Goal: Transaction & Acquisition: Purchase product/service

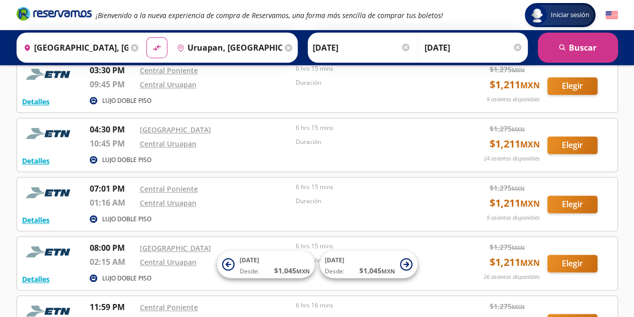
scroll to position [357, 0]
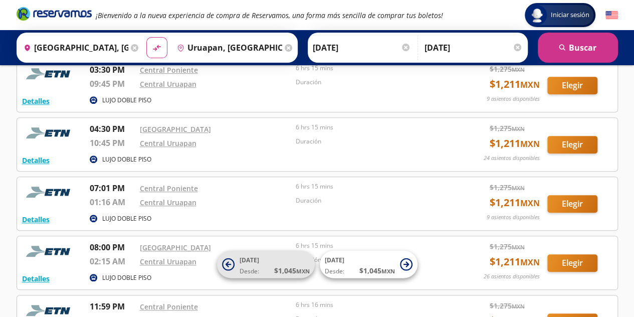
click at [226, 265] on icon at bounding box center [228, 264] width 13 height 13
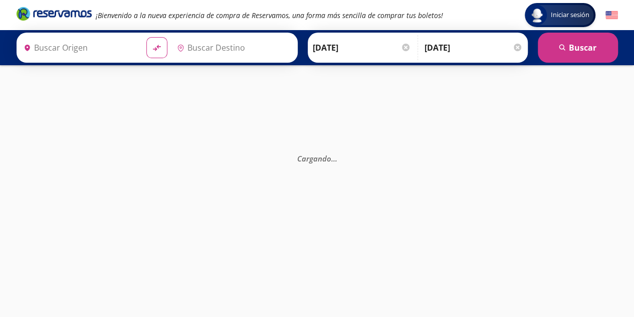
type input "[GEOGRAPHIC_DATA], [GEOGRAPHIC_DATA]"
type input "Uruapan, [GEOGRAPHIC_DATA]"
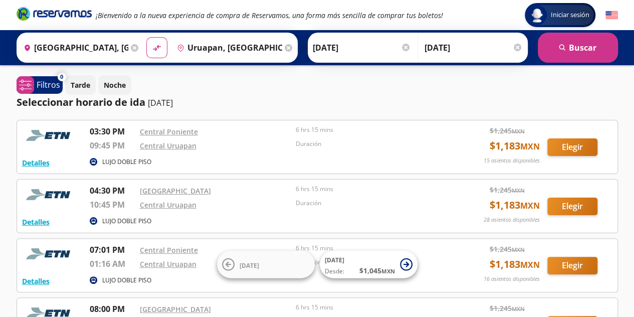
click at [403, 49] on div at bounding box center [406, 48] width 8 height 8
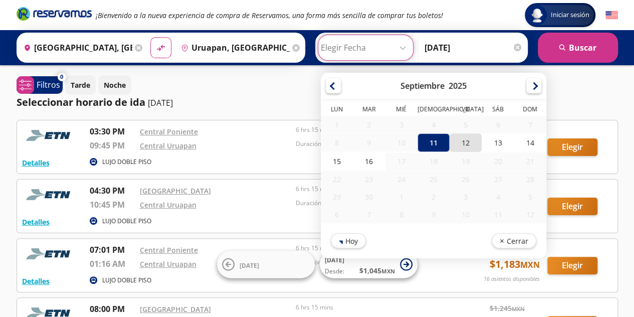
click at [461, 146] on div "12" at bounding box center [466, 142] width 32 height 19
type input "12-Sep-25"
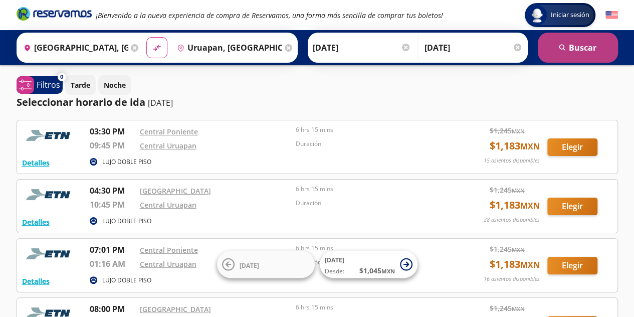
click at [571, 52] on button "search Buscar" at bounding box center [578, 48] width 80 height 30
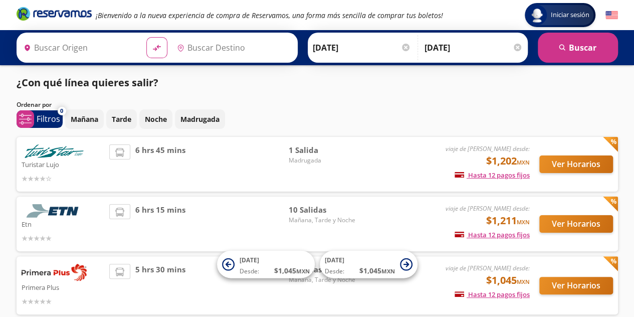
type input "Ciudad de México, Distrito Federal"
type input "Uruapan, Michoacán"
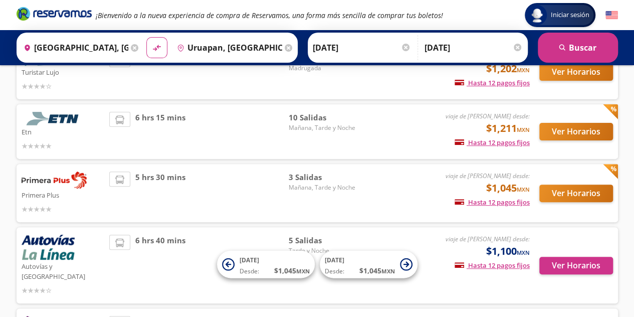
scroll to position [93, 0]
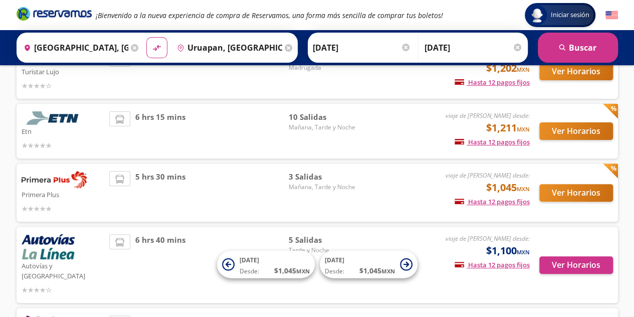
click at [312, 116] on span "10 Salidas" at bounding box center [323, 117] width 70 height 12
click at [463, 110] on div "Etn viaje de ida desde: $1,211 MXN Hasta 12 pagos fijos Pagos fijos en compras …" at bounding box center [318, 131] width 602 height 55
click at [310, 120] on span "10 Salidas" at bounding box center [323, 117] width 70 height 12
click at [47, 122] on img at bounding box center [54, 118] width 65 height 14
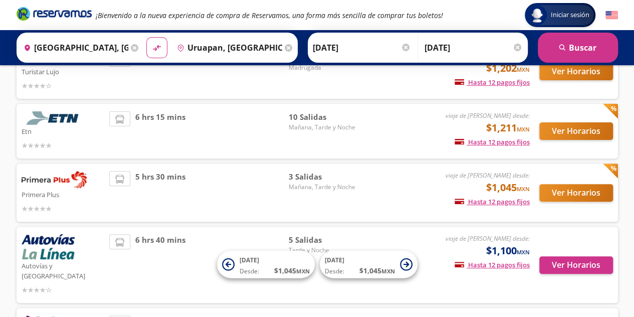
click at [47, 122] on img at bounding box center [54, 118] width 65 height 14
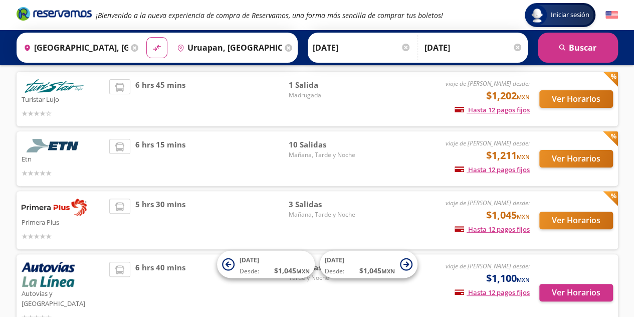
scroll to position [64, 0]
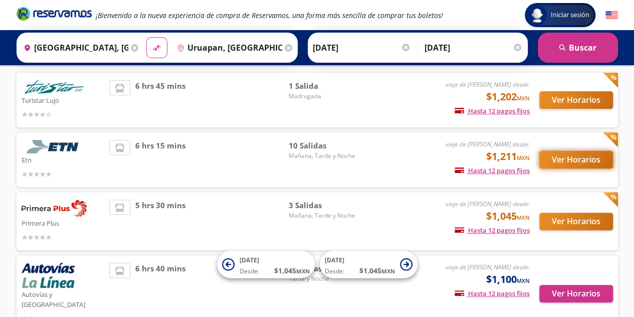
click at [580, 161] on button "Ver Horarios" at bounding box center [577, 160] width 74 height 18
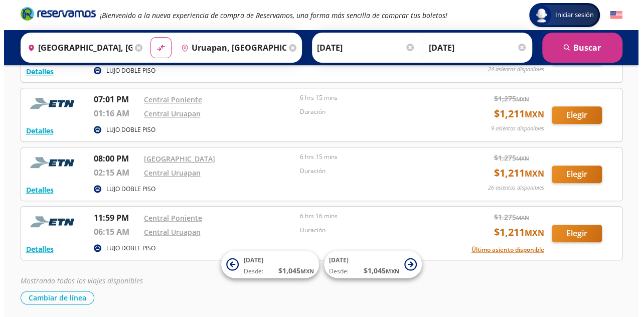
scroll to position [480, 0]
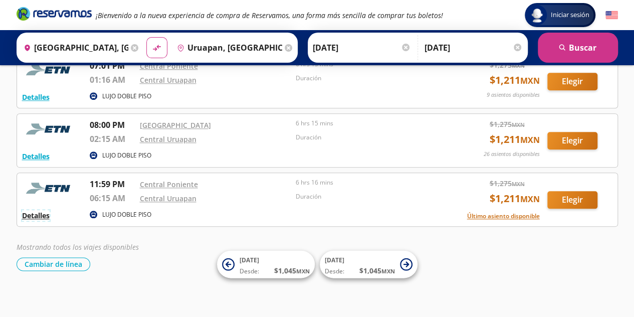
click at [34, 212] on button "Detalles" at bounding box center [36, 215] width 28 height 11
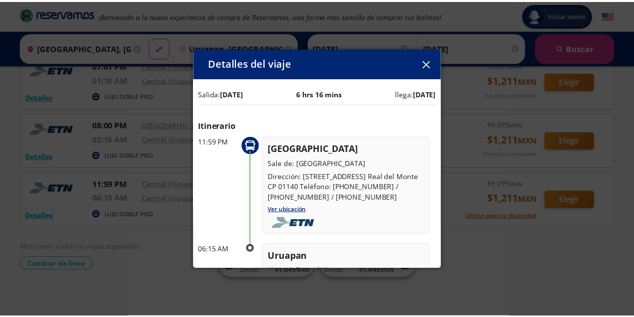
scroll to position [162, 0]
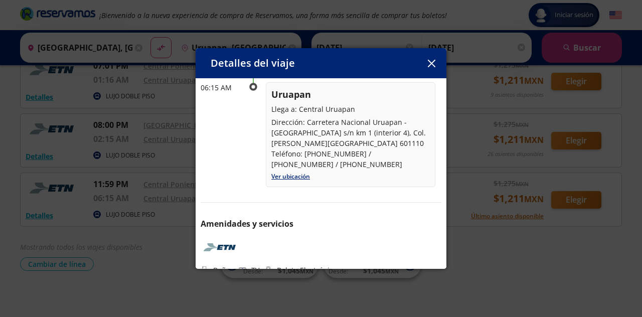
click at [434, 63] on icon "button" at bounding box center [432, 64] width 8 height 8
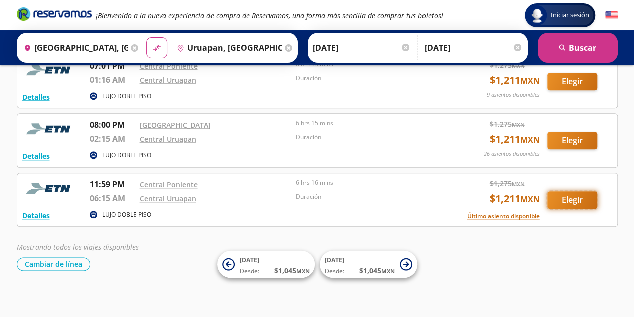
click at [577, 193] on button "Elegir" at bounding box center [573, 200] width 50 height 18
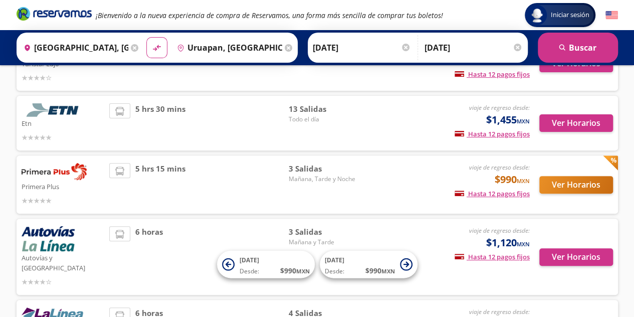
scroll to position [100, 0]
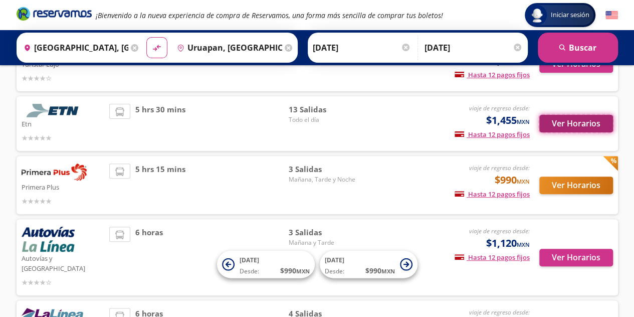
click at [555, 132] on button "Ver Horarios" at bounding box center [577, 124] width 74 height 18
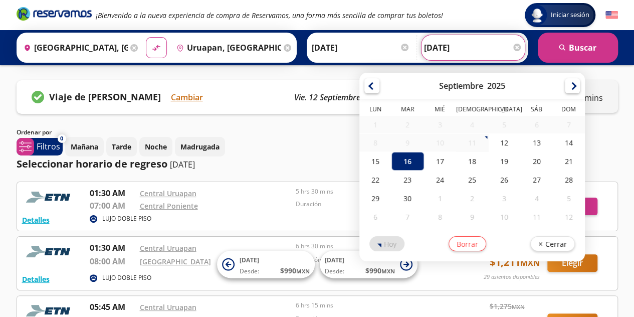
click at [459, 50] on input "16-Sep-25" at bounding box center [473, 47] width 98 height 25
click at [437, 161] on div "17" at bounding box center [440, 161] width 32 height 19
type input "17-Sep-25"
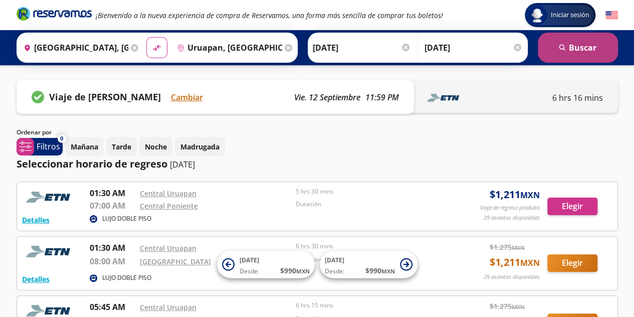
click at [573, 48] on button "search Buscar" at bounding box center [578, 48] width 80 height 30
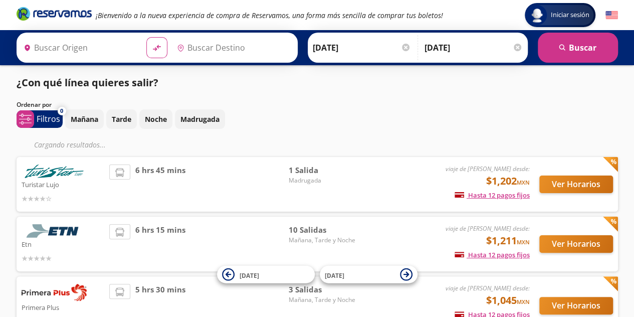
type input "[GEOGRAPHIC_DATA], [GEOGRAPHIC_DATA]"
type input "Uruapan, [GEOGRAPHIC_DATA]"
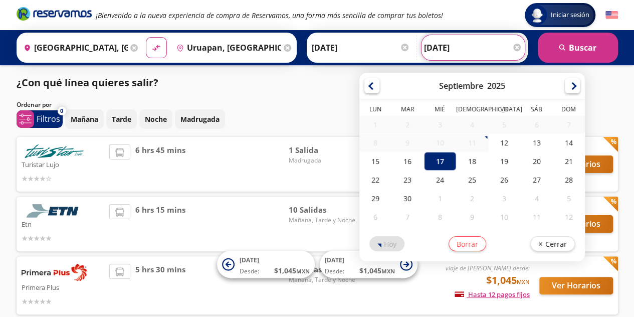
click at [456, 49] on input "17-Sep-25" at bounding box center [473, 47] width 98 height 25
click at [431, 159] on div "17" at bounding box center [440, 161] width 32 height 19
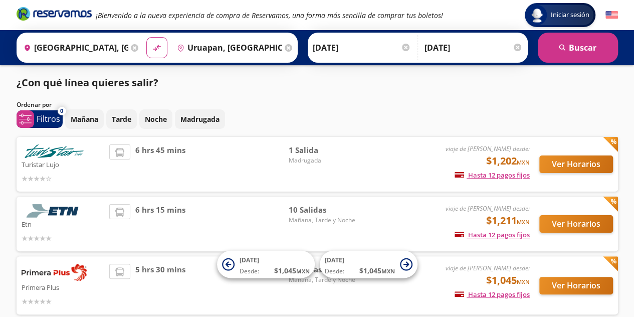
click at [67, 213] on img at bounding box center [54, 211] width 65 height 14
click at [583, 220] on button "Ver Horarios" at bounding box center [577, 224] width 74 height 18
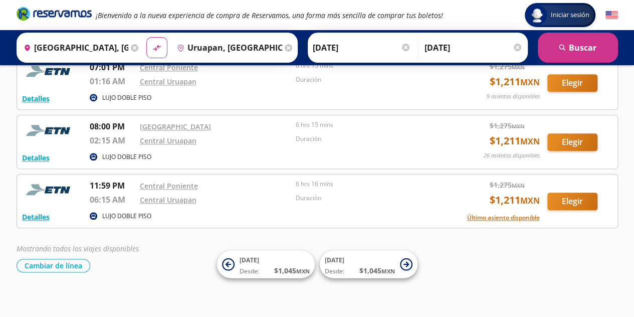
scroll to position [480, 0]
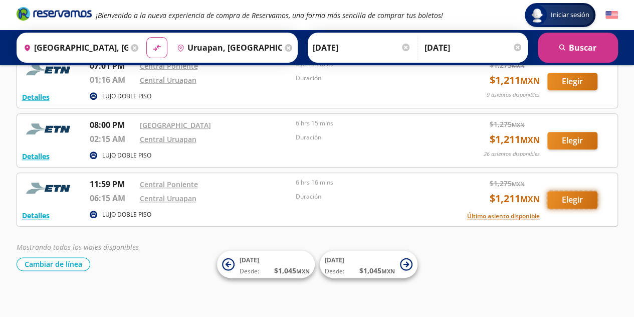
click at [564, 191] on button "Elegir" at bounding box center [573, 200] width 50 height 18
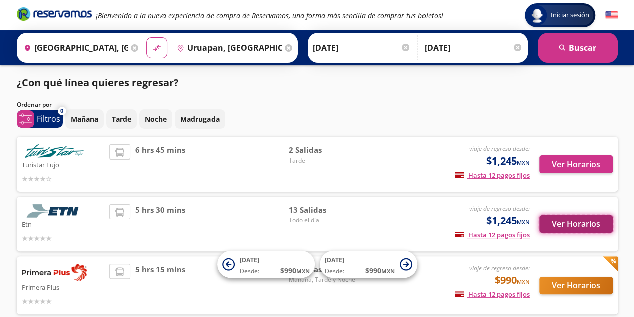
click at [581, 223] on button "Ver Horarios" at bounding box center [577, 224] width 74 height 18
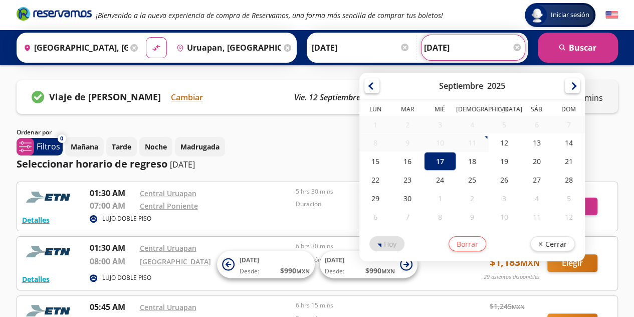
click at [457, 50] on input "17-Sep-25" at bounding box center [473, 47] width 98 height 25
click at [409, 163] on div "16" at bounding box center [408, 161] width 32 height 19
type input "16-Sep-25"
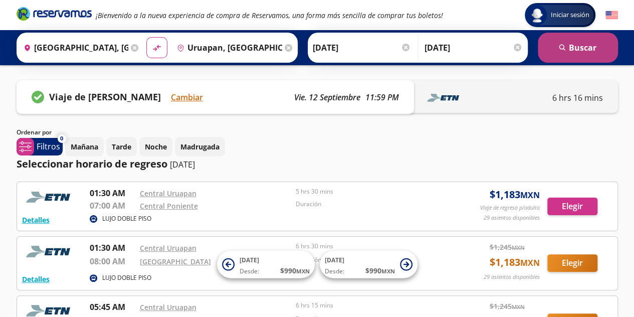
click at [588, 54] on button "search Buscar" at bounding box center [578, 48] width 80 height 30
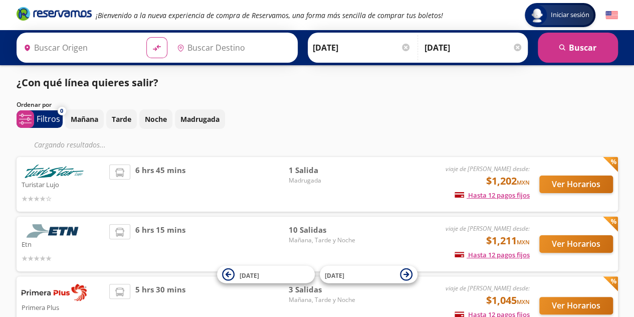
type input "Uruapan, [GEOGRAPHIC_DATA]"
type input "[GEOGRAPHIC_DATA], [GEOGRAPHIC_DATA]"
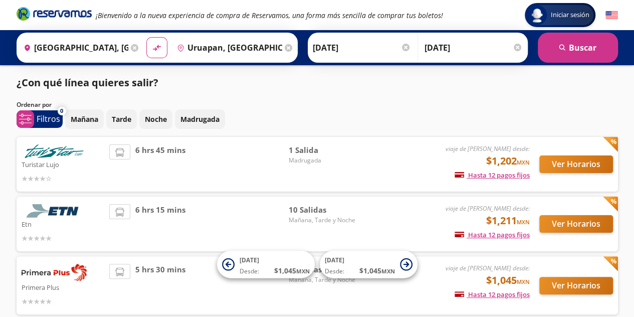
click at [53, 221] on p "Etn" at bounding box center [63, 224] width 83 height 12
click at [583, 222] on button "Ver Horarios" at bounding box center [577, 224] width 74 height 18
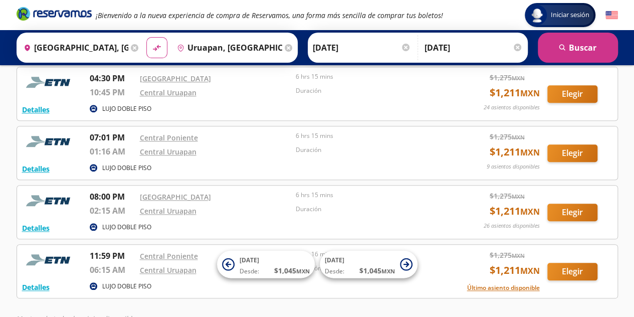
scroll to position [480, 0]
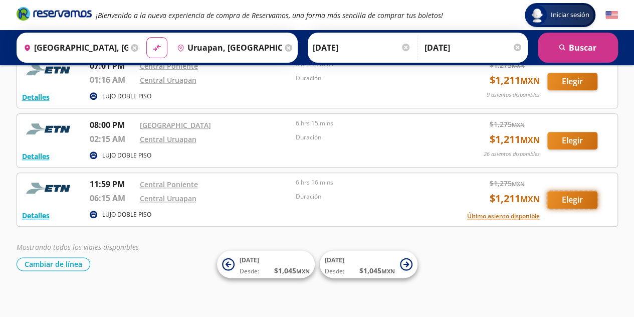
click at [579, 191] on button "Elegir" at bounding box center [573, 200] width 50 height 18
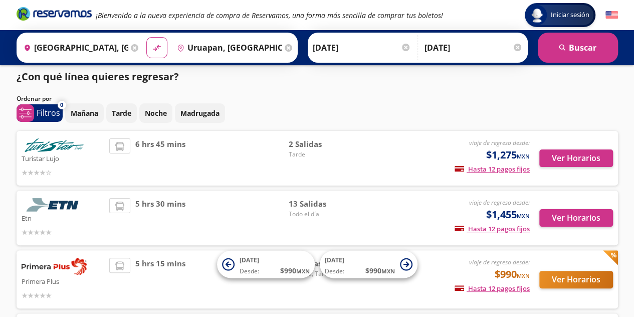
scroll to position [6, 0]
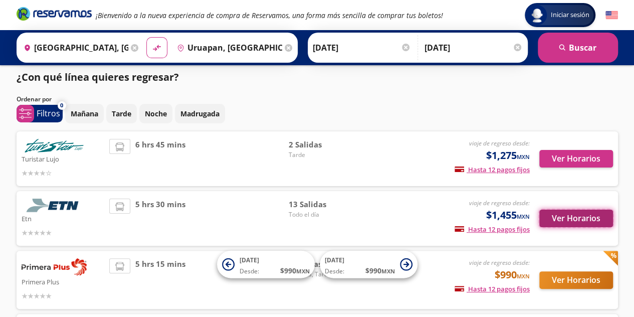
click at [579, 220] on button "Ver Horarios" at bounding box center [577, 219] width 74 height 18
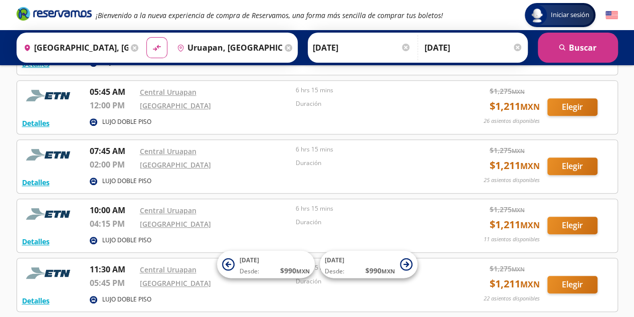
scroll to position [216, 0]
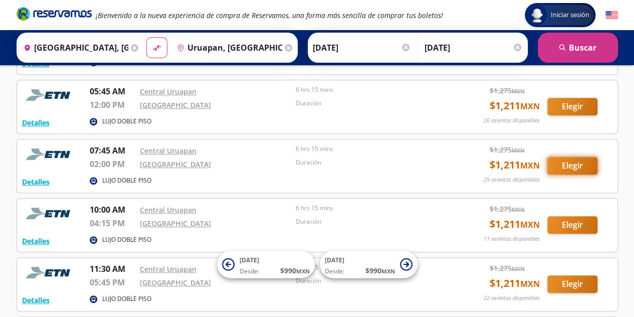
click at [563, 162] on button "Elegir" at bounding box center [573, 166] width 50 height 18
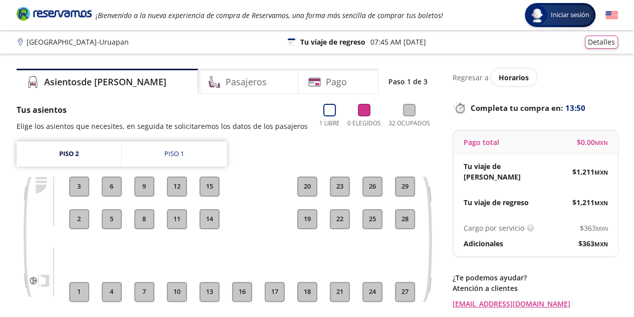
click at [82, 285] on button "1" at bounding box center [79, 292] width 20 height 20
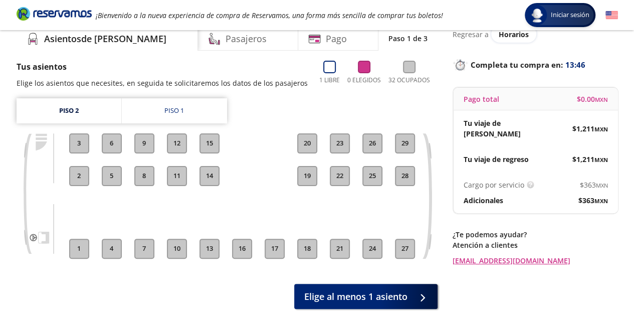
scroll to position [39, 0]
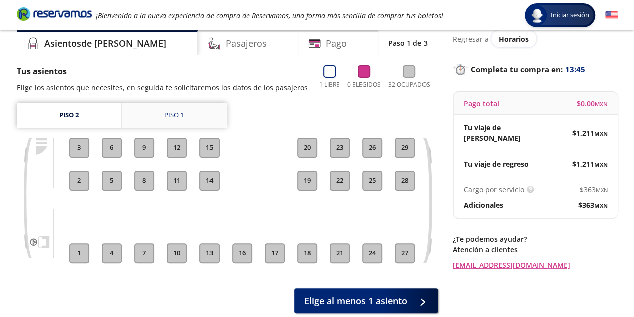
click at [171, 115] on div "Piso 1" at bounding box center [174, 115] width 20 height 10
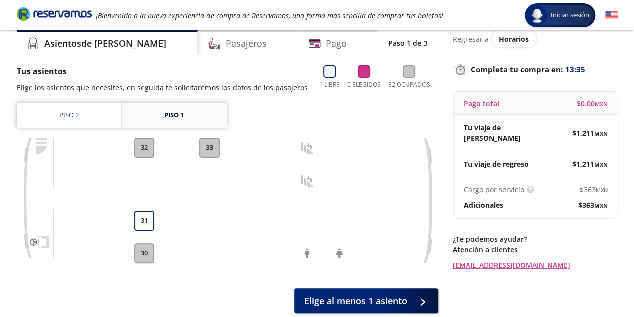
click at [184, 124] on link "Piso 1" at bounding box center [174, 115] width 105 height 25
click at [172, 116] on div "Piso 1" at bounding box center [174, 115] width 20 height 10
click at [77, 116] on link "Piso 2" at bounding box center [69, 115] width 105 height 25
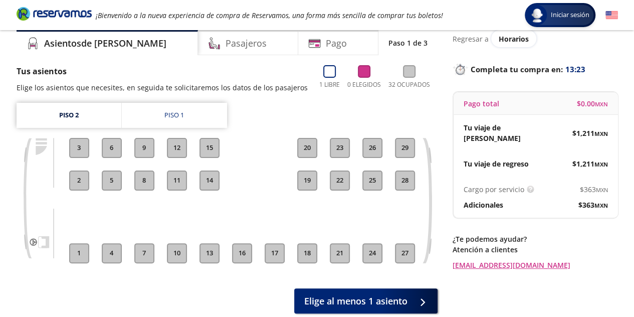
click at [80, 248] on button "1" at bounding box center [79, 253] width 20 height 20
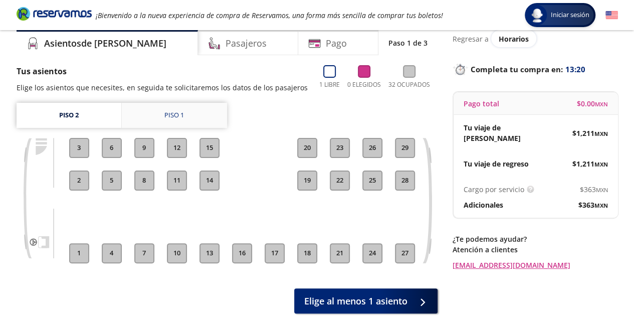
click at [175, 115] on div "Piso 1" at bounding box center [174, 115] width 20 height 10
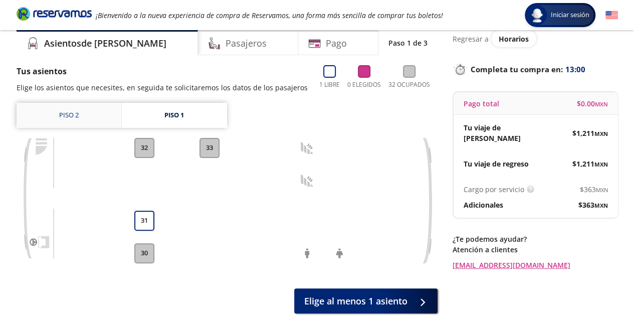
click at [60, 111] on link "Piso 2" at bounding box center [69, 115] width 105 height 25
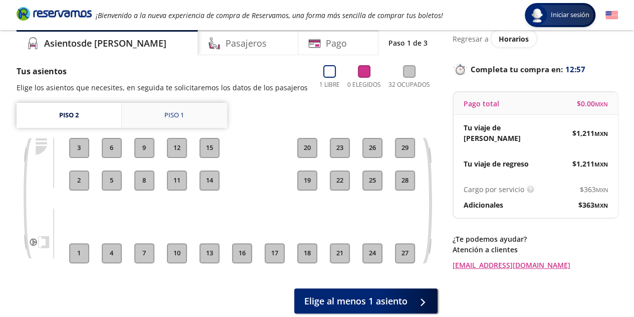
click at [162, 108] on link "Piso 1" at bounding box center [174, 115] width 105 height 25
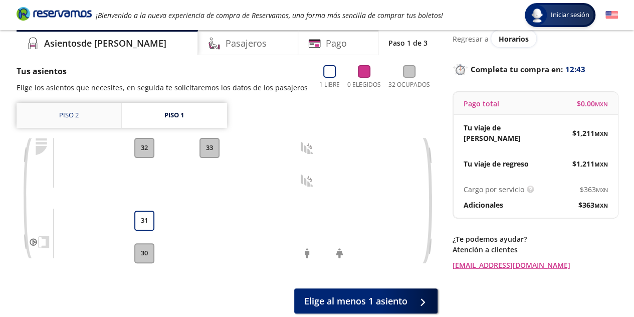
click at [64, 111] on link "Piso 2" at bounding box center [69, 115] width 105 height 25
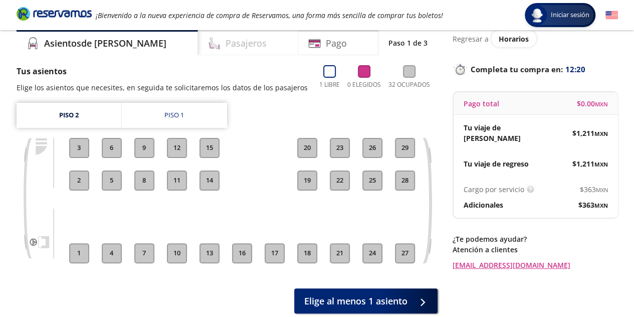
click at [233, 49] on div "Pasajeros" at bounding box center [248, 42] width 100 height 25
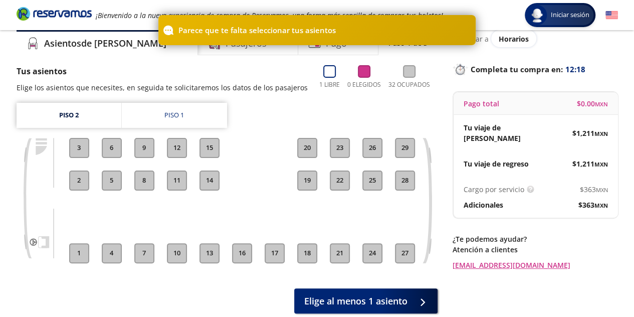
click at [103, 42] on div "Parece que te falta seleccionar tus asientos" at bounding box center [317, 30] width 634 height 30
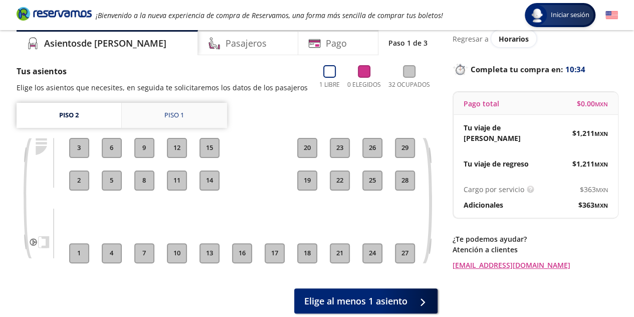
click at [174, 112] on div "Piso 1" at bounding box center [174, 115] width 20 height 10
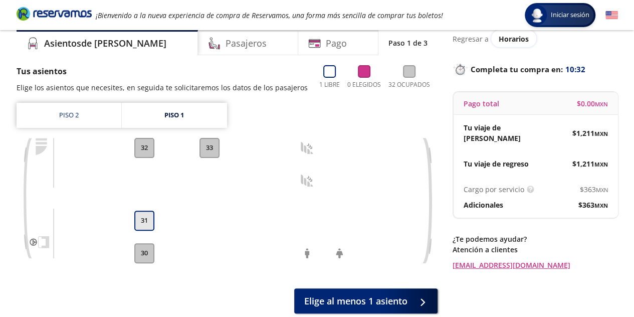
click at [143, 214] on button "31" at bounding box center [144, 221] width 20 height 20
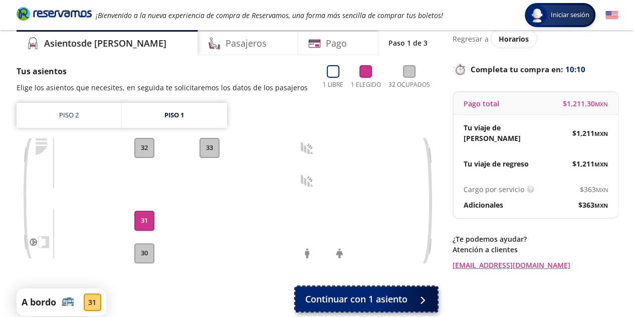
click at [370, 300] on span "Continuar con 1 asiento" at bounding box center [356, 299] width 102 height 14
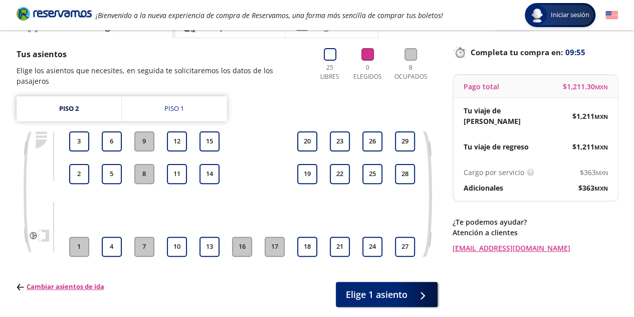
scroll to position [56, 0]
click at [72, 96] on link "Piso 2" at bounding box center [69, 108] width 105 height 25
click at [170, 103] on div "Piso 1" at bounding box center [174, 108] width 20 height 10
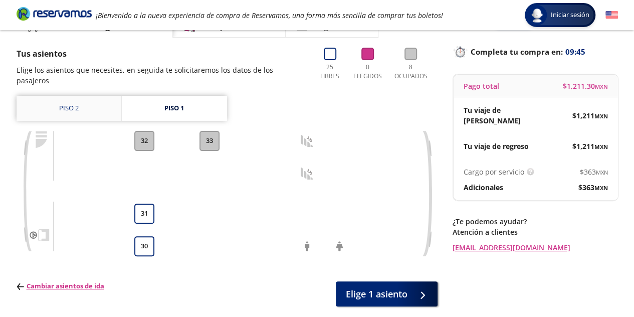
click at [67, 96] on link "Piso 2" at bounding box center [69, 108] width 105 height 25
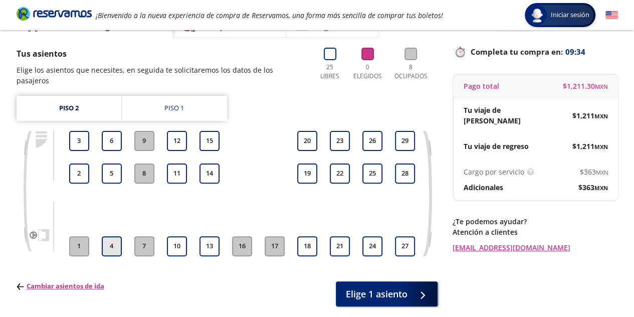
click at [109, 236] on button "4" at bounding box center [112, 246] width 20 height 20
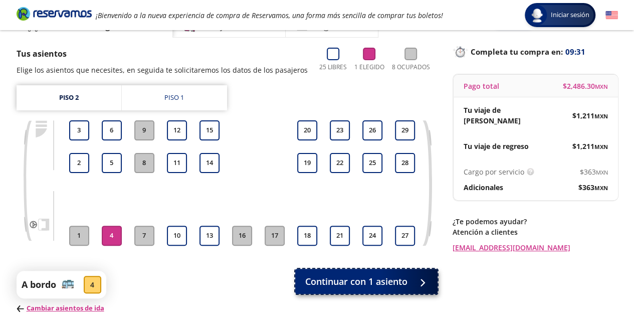
click at [375, 285] on span "Continuar con 1 asiento" at bounding box center [356, 282] width 102 height 14
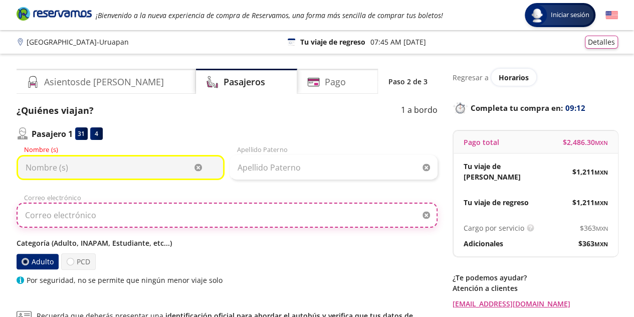
click at [113, 213] on input "Correo electrónico" at bounding box center [227, 215] width 421 height 25
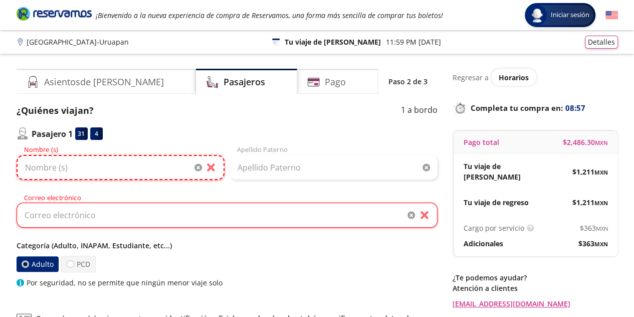
click at [85, 168] on input "Nombre (s)" at bounding box center [121, 167] width 208 height 25
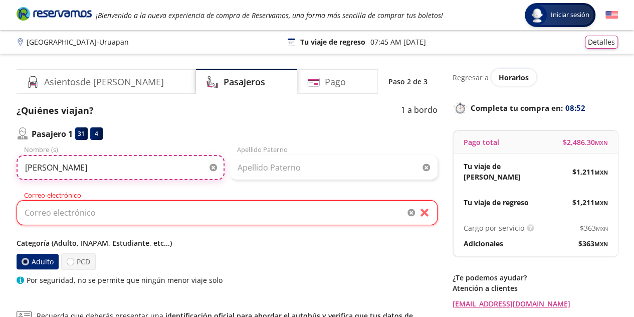
type input "Felicitas"
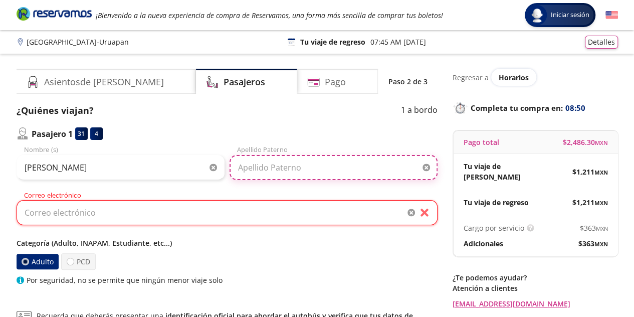
click at [291, 170] on input "Apellido Paterno" at bounding box center [334, 167] width 208 height 25
type input "Saravia"
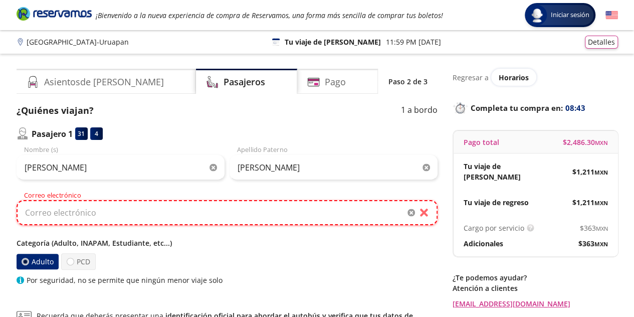
click at [120, 211] on input "Correo electrónico" at bounding box center [227, 212] width 421 height 25
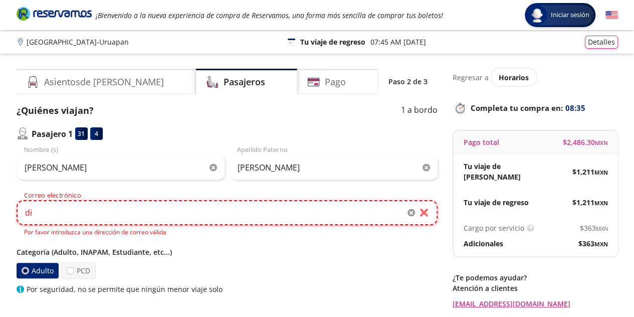
type input "d"
click at [120, 211] on input "daac.alarconc1986" at bounding box center [227, 212] width 421 height 25
click at [144, 215] on input "daac.alarconc1986" at bounding box center [227, 212] width 421 height 25
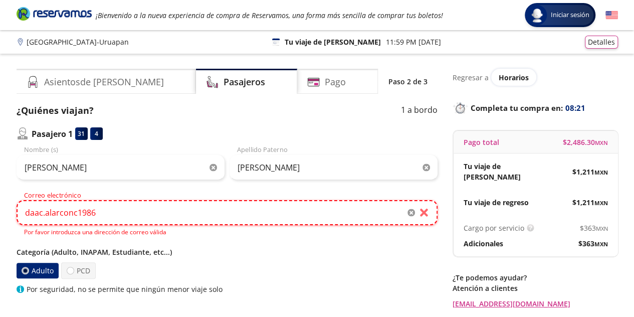
click at [144, 215] on input "daac.alarconc1986" at bounding box center [227, 212] width 421 height 25
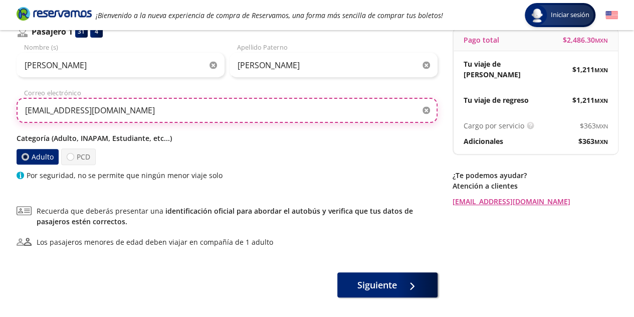
scroll to position [103, 0]
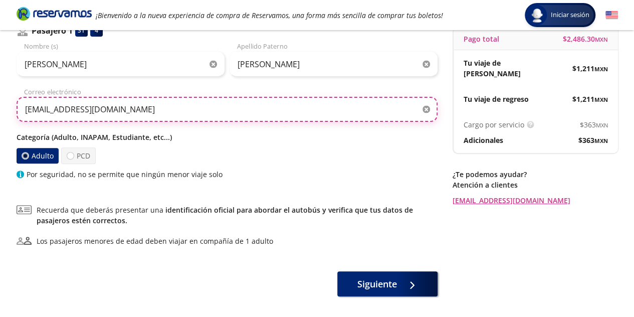
type input "daac.alarconc1986@hotmail.com"
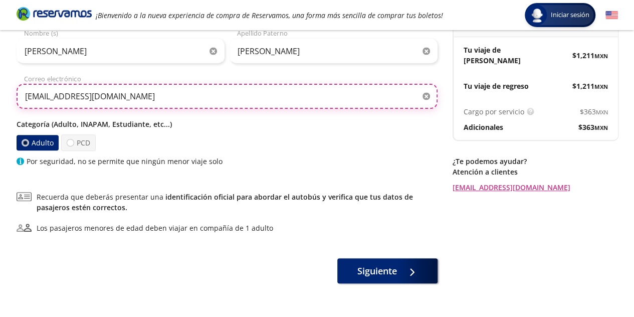
scroll to position [118, 0]
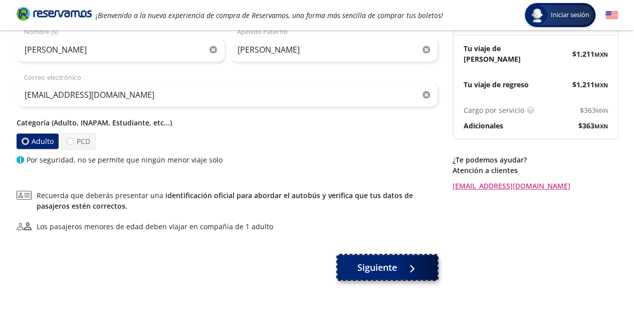
click at [394, 261] on span "Siguiente" at bounding box center [377, 268] width 40 height 14
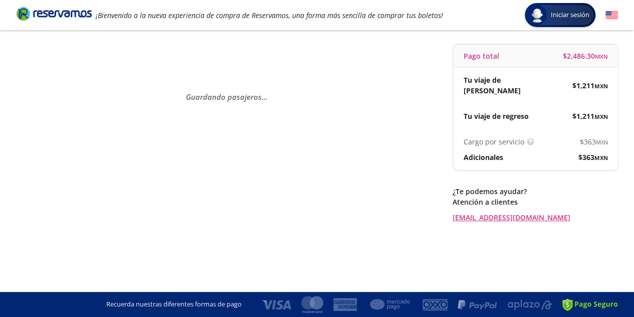
scroll to position [0, 0]
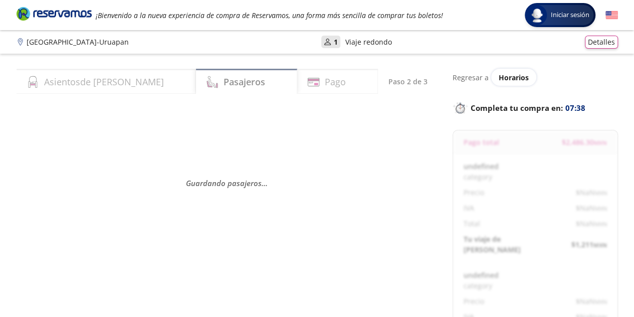
select select "MX"
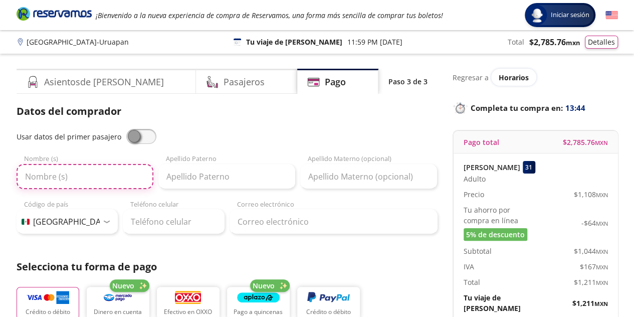
click at [58, 184] on input "Nombre (s)" at bounding box center [85, 176] width 137 height 25
type input "diego"
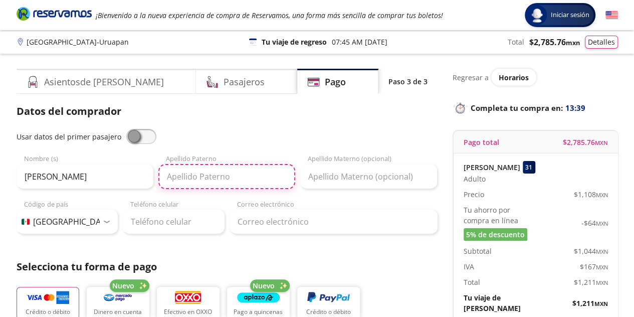
click at [193, 180] on input "Apellido Paterno" at bounding box center [226, 176] width 137 height 25
type input "alarcon"
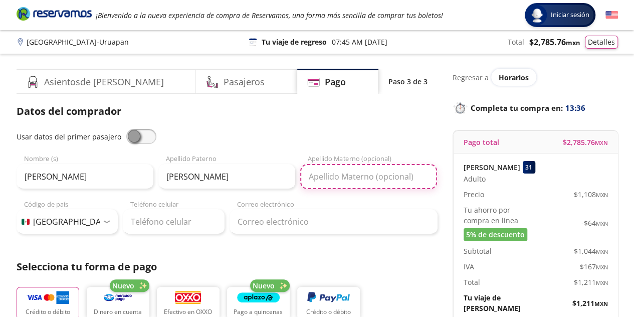
click at [348, 180] on input "Apellido Materno (opcional)" at bounding box center [368, 176] width 137 height 25
type input "castañon"
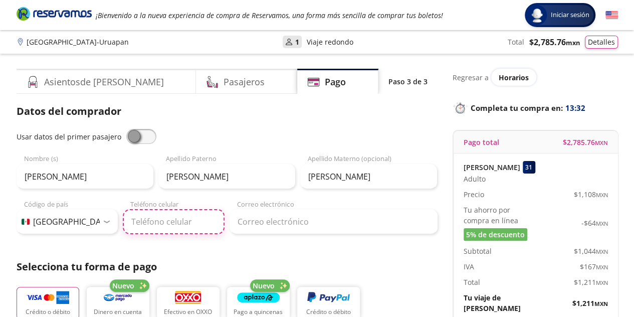
click at [171, 226] on input "Teléfono celular" at bounding box center [174, 221] width 102 height 25
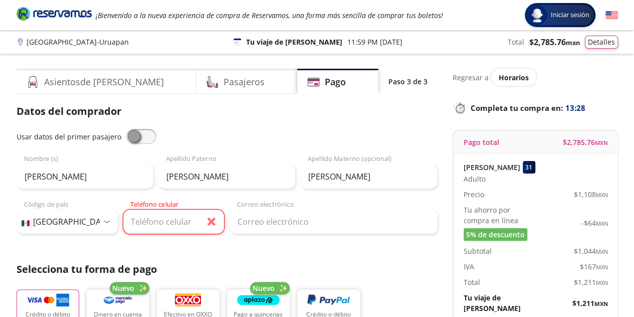
click at [105, 220] on div at bounding box center [107, 221] width 8 height 3
click at [106, 229] on select "Código de país Estados Unidos +1 México +52 Colombia +57 Brasil +55 Afganistán …" at bounding box center [68, 221] width 102 height 25
click at [17, 209] on select "Código de país Estados Unidos +1 México +52 Colombia +57 Brasil +55 Afganistán …" at bounding box center [68, 221] width 102 height 25
click at [173, 228] on input "Teléfono celular" at bounding box center [174, 221] width 102 height 25
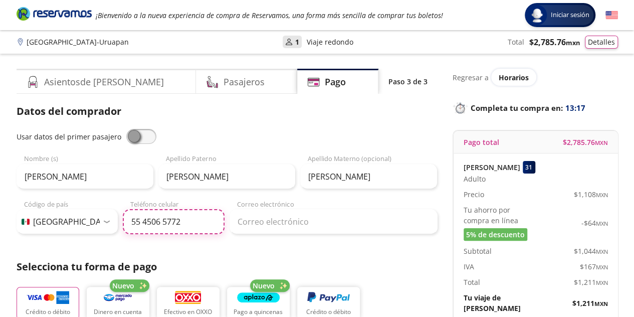
type input "55 4506 5772"
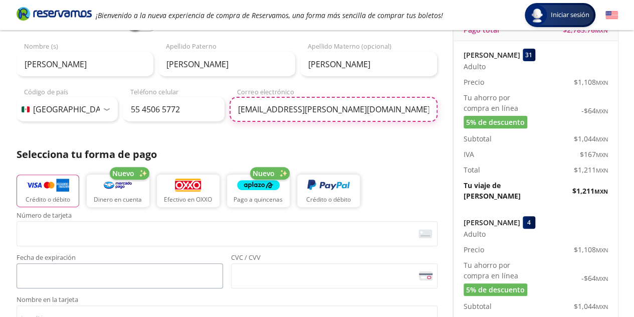
scroll to position [113, 0]
type input "daac.alarcon@gmail.com"
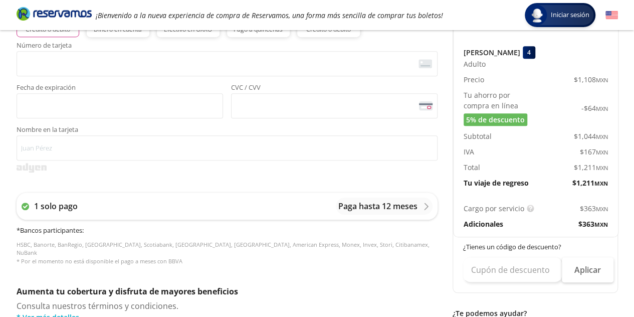
scroll to position [290, 0]
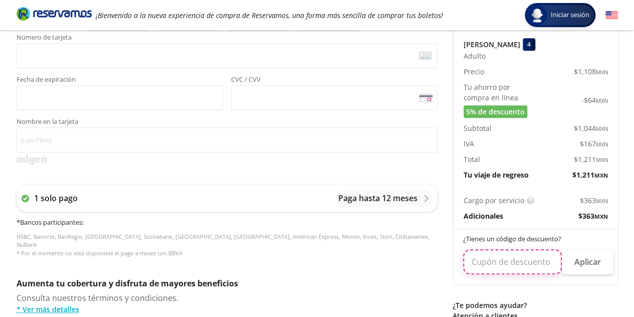
click at [493, 251] on input "text" at bounding box center [512, 261] width 99 height 25
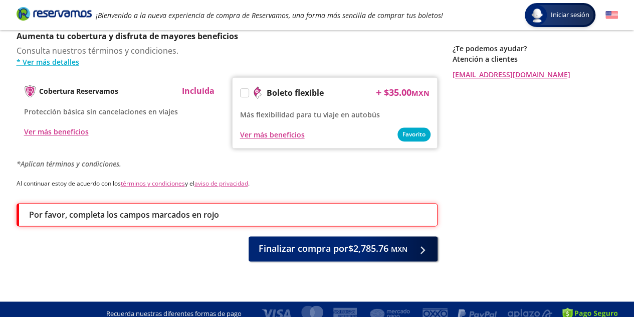
scroll to position [188, 0]
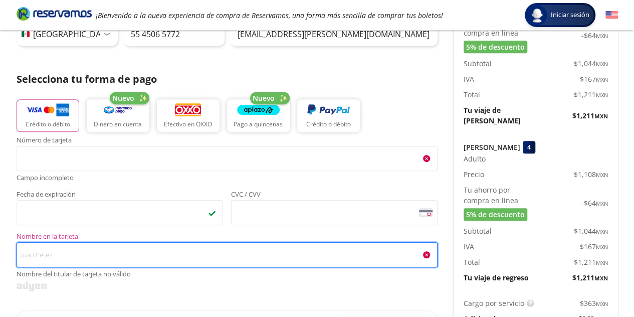
click at [105, 253] on input "Nombre en la tarjeta Nombre del titular de tarjeta no válido" at bounding box center [227, 254] width 421 height 25
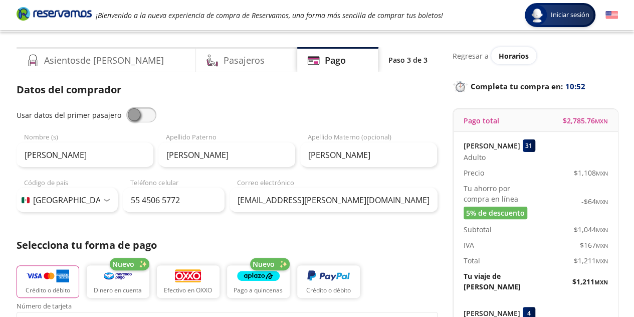
scroll to position [0, 0]
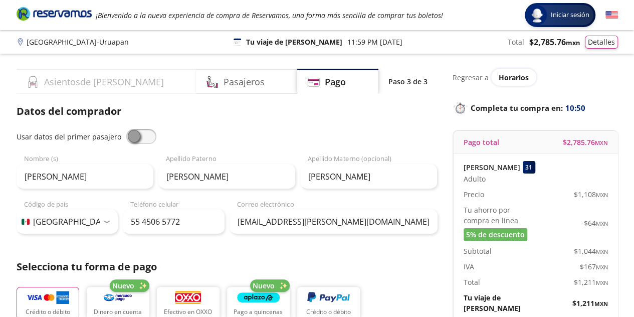
type input "diego a alarcon castañon"
click at [74, 78] on h4 "Asientos de Ida" at bounding box center [104, 82] width 120 height 14
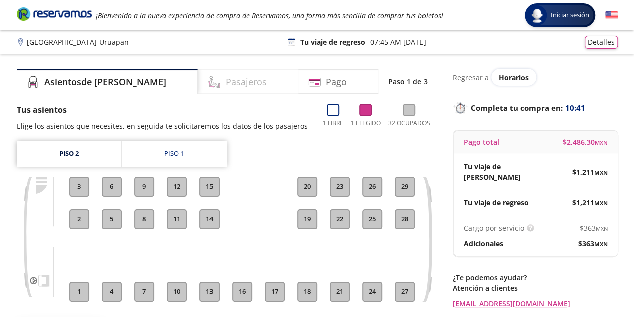
click at [226, 82] on h4 "Pasajeros" at bounding box center [246, 82] width 41 height 14
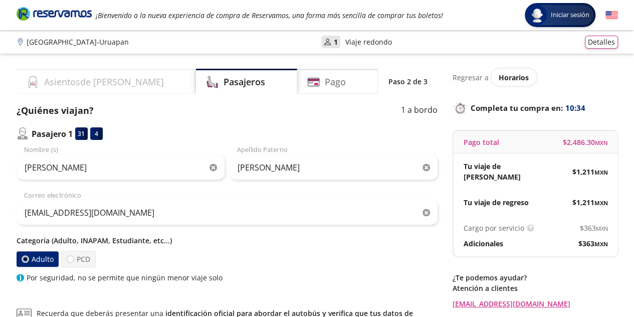
click at [35, 86] on icon at bounding box center [32, 82] width 9 height 12
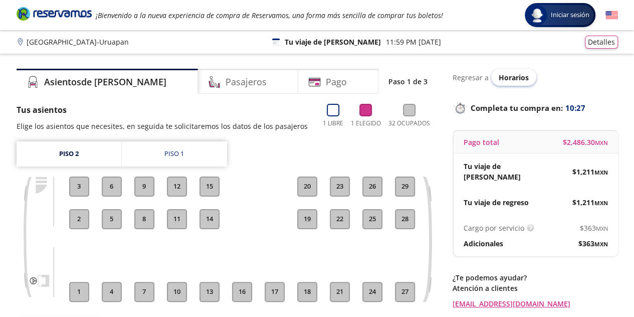
click at [513, 79] on span "Horarios" at bounding box center [514, 78] width 30 height 10
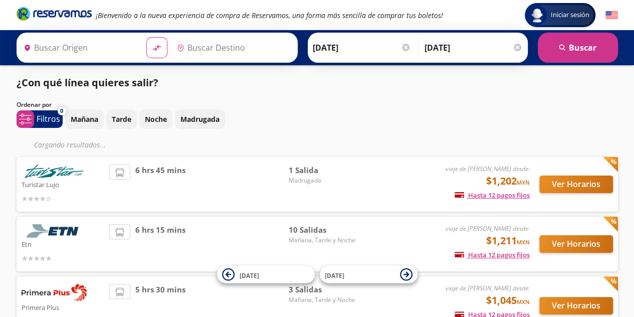
type input "[GEOGRAPHIC_DATA], [GEOGRAPHIC_DATA]"
type input "Uruapan, [GEOGRAPHIC_DATA]"
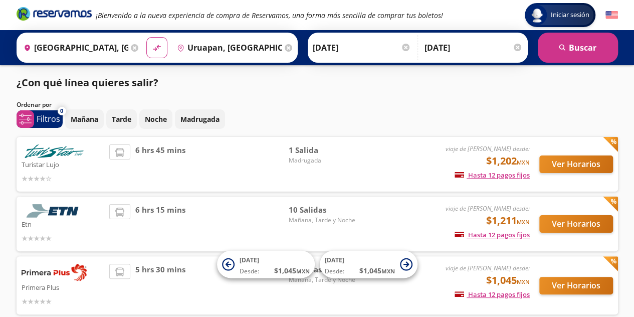
click at [77, 220] on p "Etn" at bounding box center [63, 224] width 83 height 12
click at [584, 229] on button "Ver Horarios" at bounding box center [577, 224] width 74 height 18
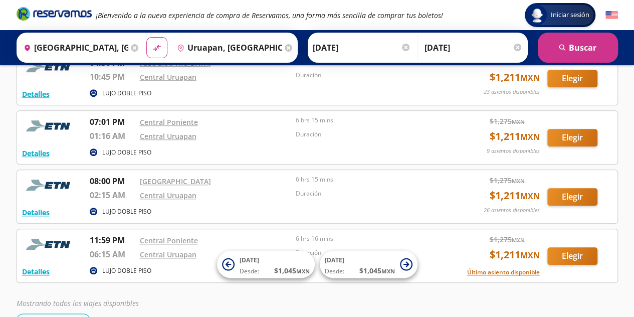
scroll to position [480, 0]
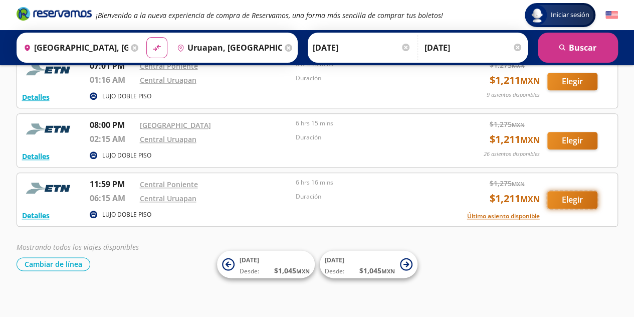
click at [571, 198] on button "Elegir" at bounding box center [573, 200] width 50 height 18
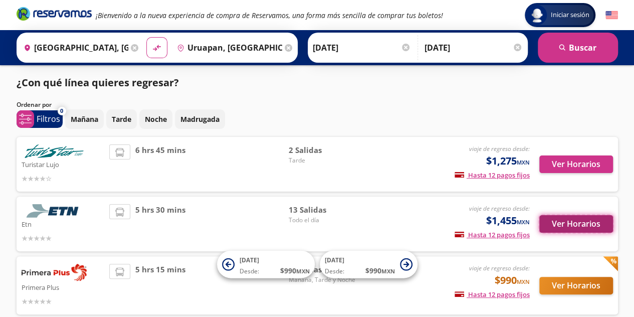
click at [587, 221] on button "Ver Horarios" at bounding box center [577, 224] width 74 height 18
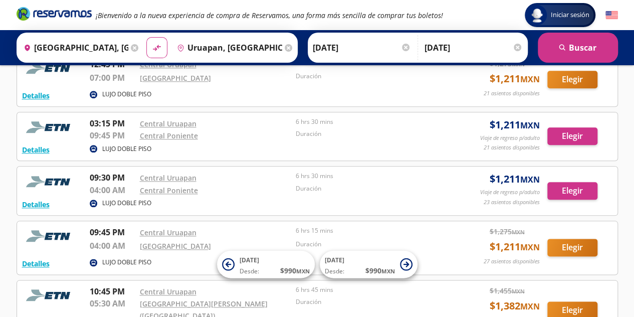
scroll to position [480, 0]
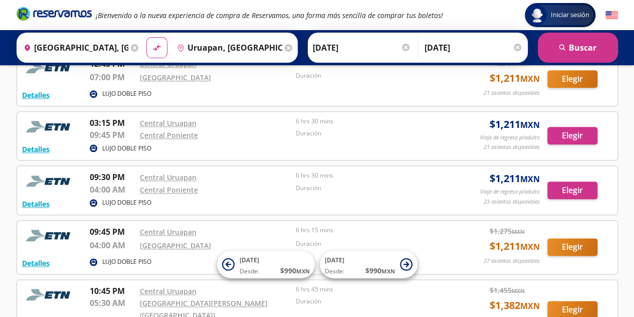
drag, startPoint x: 415, startPoint y: 260, endPoint x: 403, endPoint y: 87, distance: 173.4
click at [417, 89] on div "LUJO DOBLE PISO" at bounding box center [268, 95] width 357 height 12
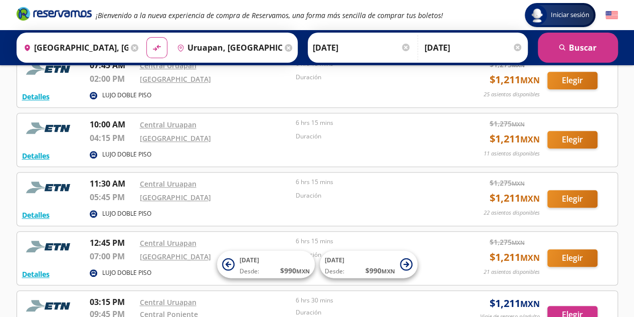
scroll to position [451, 0]
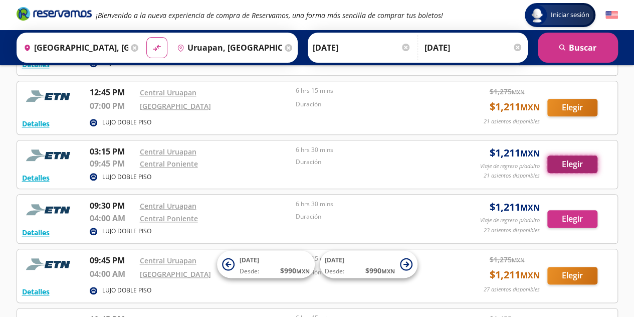
click at [560, 164] on button "Elegir" at bounding box center [573, 164] width 50 height 18
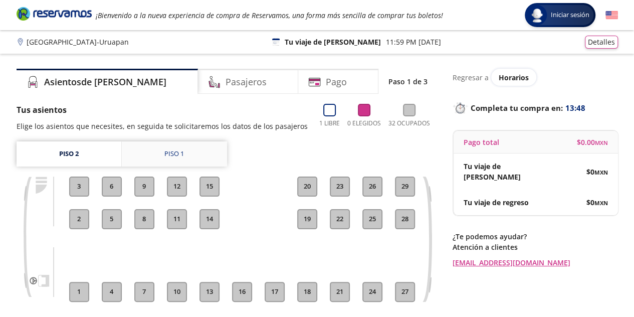
click at [181, 158] on div "Piso 1" at bounding box center [174, 154] width 20 height 10
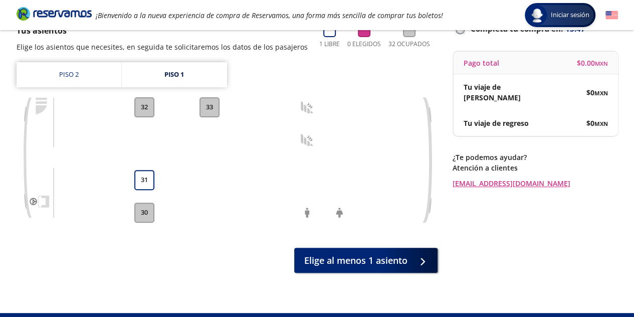
scroll to position [100, 0]
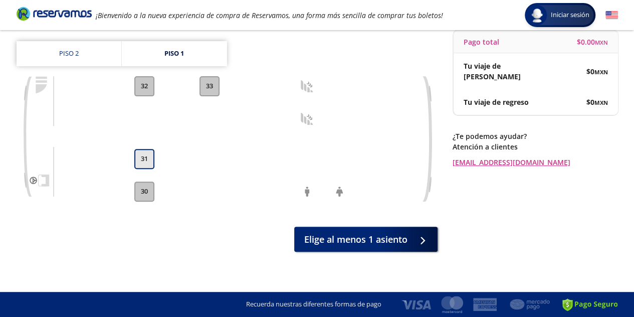
click at [150, 163] on button "31" at bounding box center [144, 159] width 20 height 20
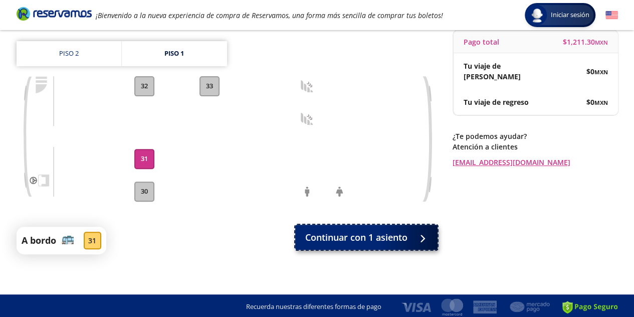
click at [375, 237] on span "Continuar con 1 asiento" at bounding box center [356, 238] width 102 height 14
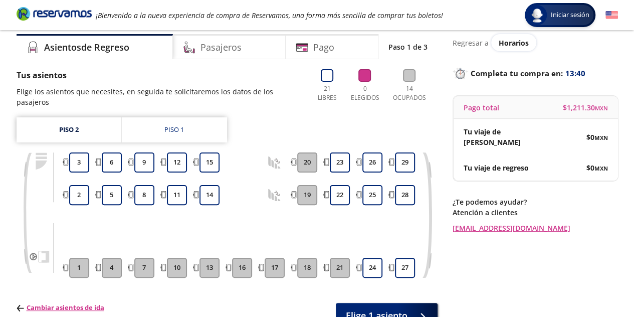
scroll to position [50, 0]
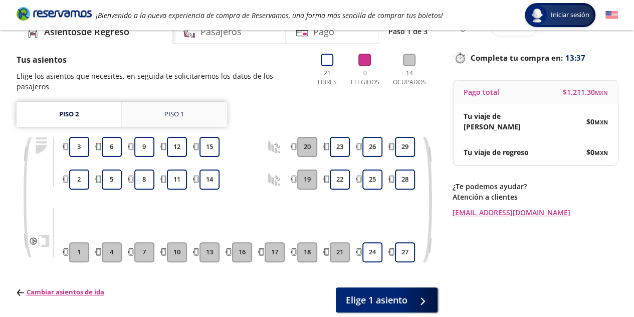
click at [172, 109] on div "Piso 1" at bounding box center [174, 114] width 20 height 10
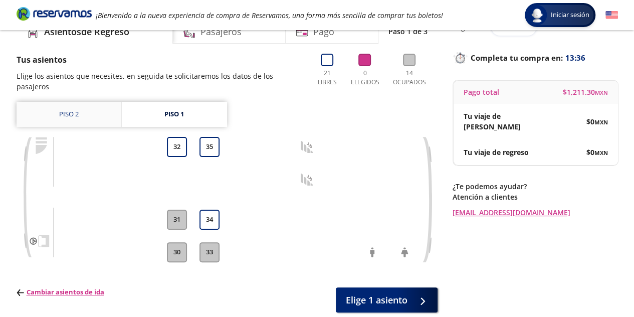
click at [72, 102] on link "Piso 2" at bounding box center [69, 114] width 105 height 25
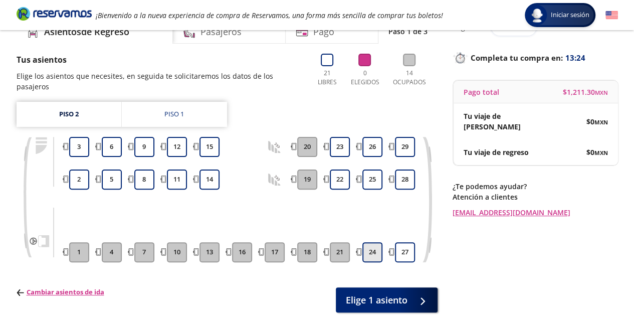
click at [376, 242] on button "24" at bounding box center [373, 252] width 20 height 20
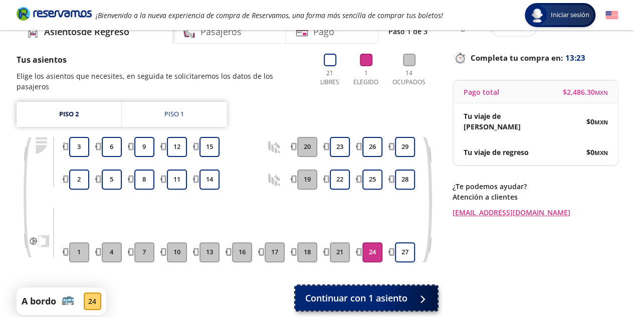
click at [382, 293] on span "Continuar con 1 asiento" at bounding box center [356, 298] width 102 height 14
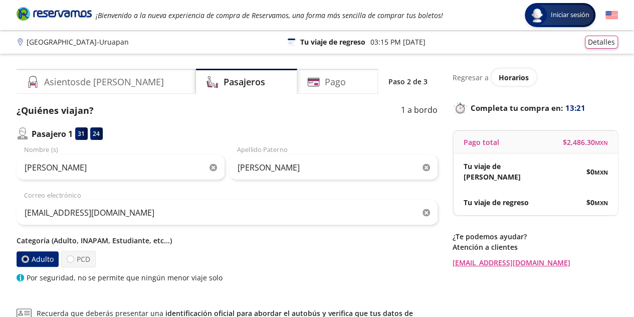
scroll to position [147, 0]
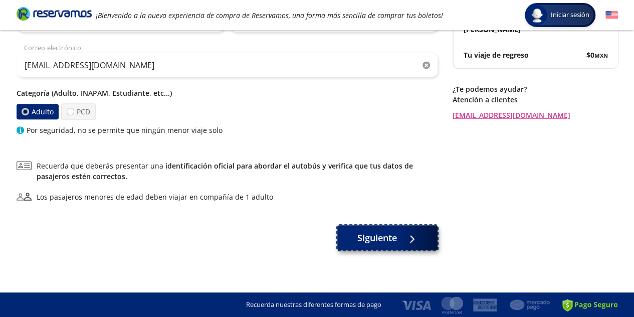
click at [371, 234] on span "Siguiente" at bounding box center [377, 238] width 40 height 14
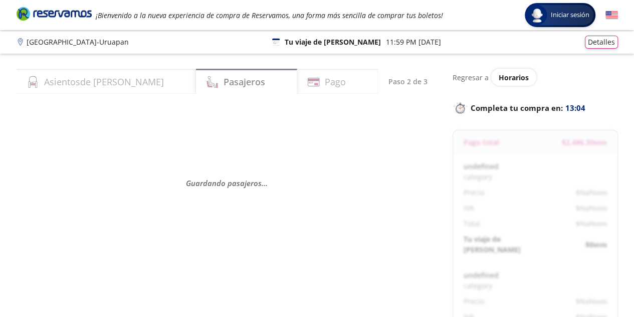
select select "MX"
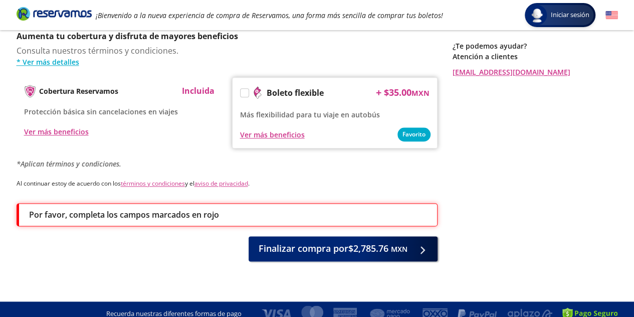
scroll to position [188, 0]
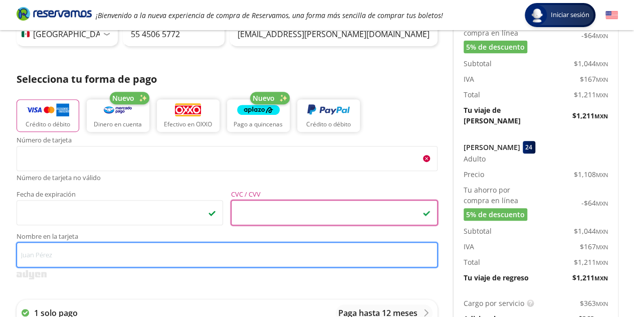
click at [74, 258] on input "Nombre en la tarjeta" at bounding box center [227, 254] width 421 height 25
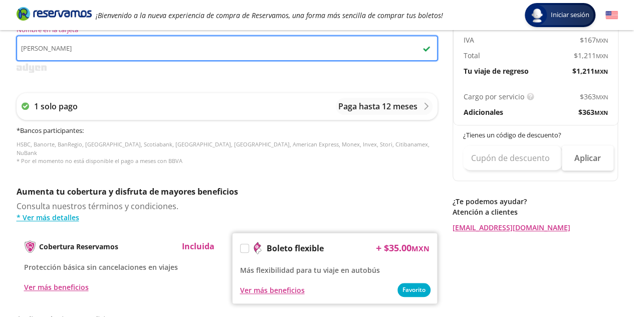
scroll to position [501, 0]
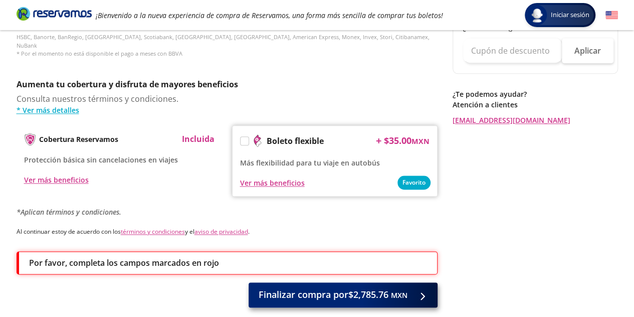
type input "diego a alarcon castañon"
click at [337, 288] on span "Finalizar compra por $2,785.76 MXN" at bounding box center [333, 295] width 149 height 14
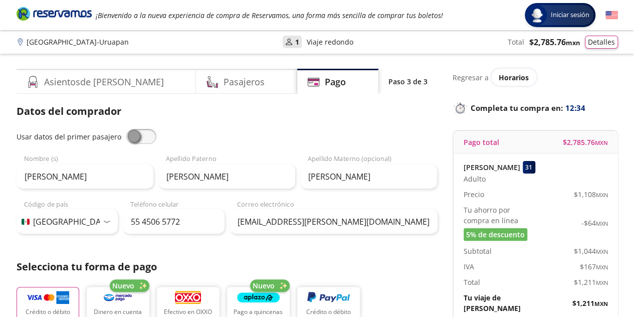
scroll to position [550, 0]
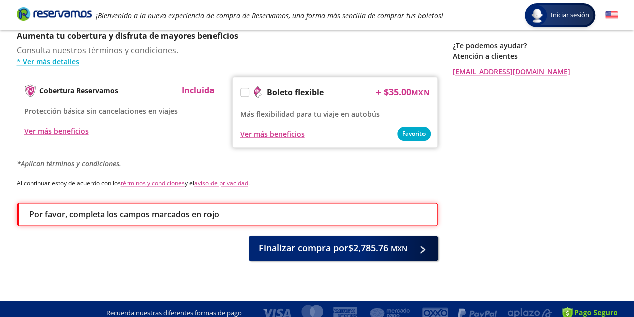
click at [363, 224] on div "Por favor, completa los campos marcados en rojo Finalizar compra por $2,785.76 …" at bounding box center [227, 232] width 421 height 58
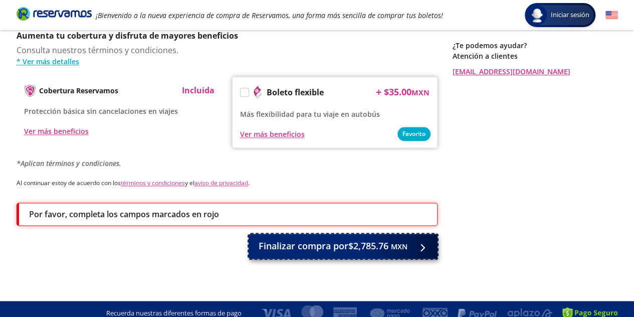
click at [362, 239] on span "Finalizar compra por $2,785.76 MXN" at bounding box center [333, 246] width 149 height 14
click at [425, 244] on icon at bounding box center [421, 248] width 8 height 8
click at [301, 242] on span "Finalizar compra por $2,785.76 MXN" at bounding box center [333, 246] width 149 height 14
click at [347, 239] on span "Finalizar compra por $2,785.76 MXN" at bounding box center [333, 246] width 149 height 14
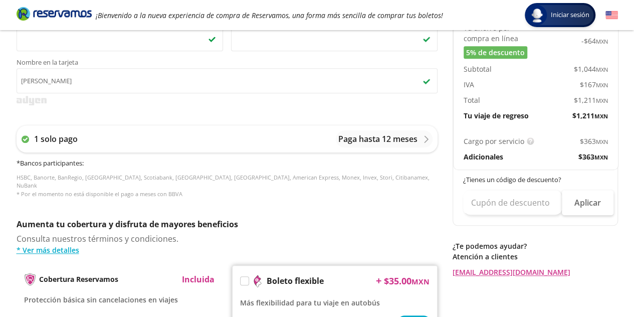
scroll to position [538, 0]
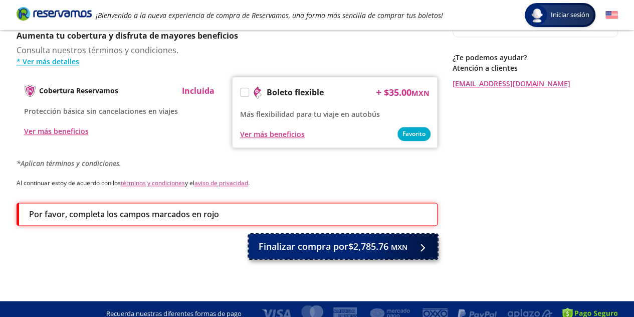
click at [367, 240] on span "Finalizar compra por $2,785.76 MXN" at bounding box center [333, 247] width 149 height 14
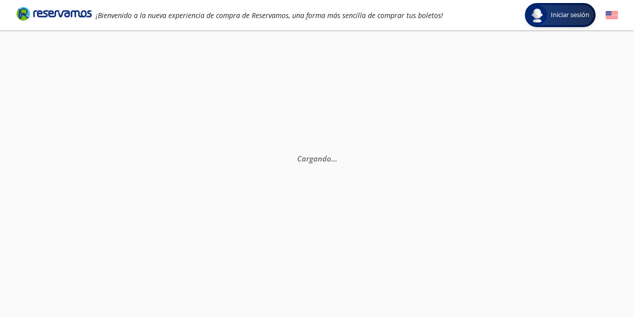
scroll to position [0, 0]
